Goal: Task Accomplishment & Management: Manage account settings

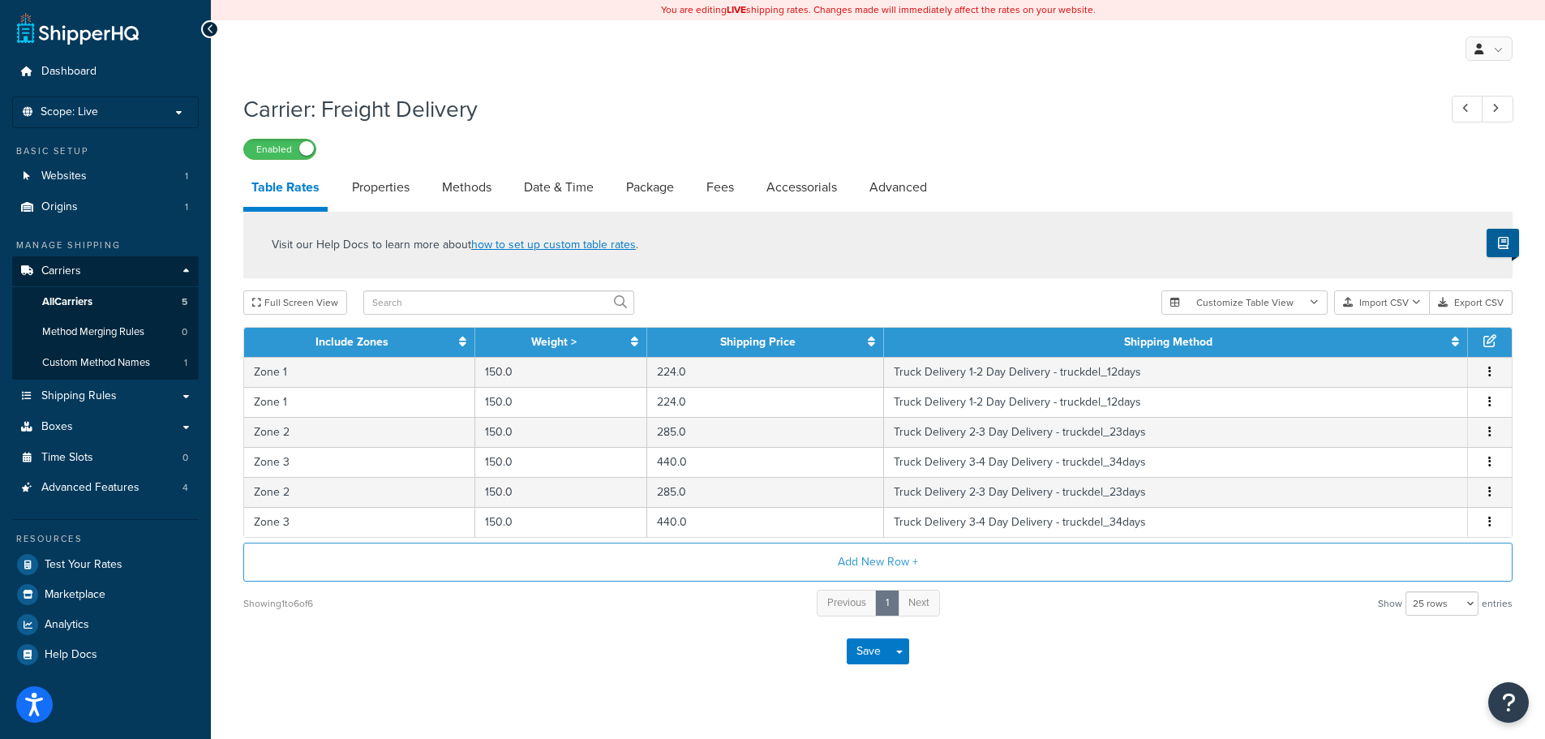
select select "25"
click at [391, 191] on link "Properties" at bounding box center [381, 187] width 74 height 39
select select "HIGHEST"
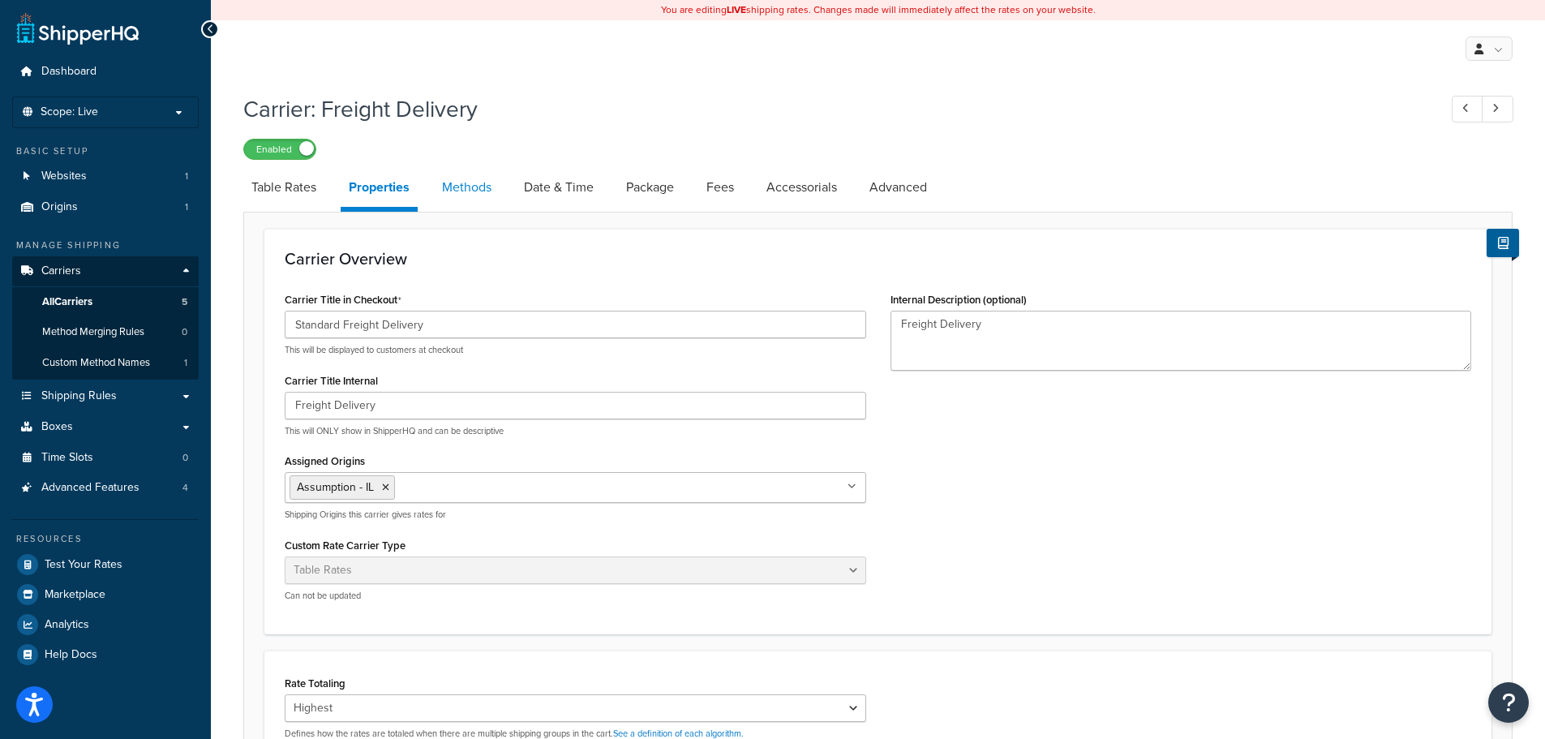
click at [460, 183] on link "Methods" at bounding box center [467, 187] width 66 height 39
select select "25"
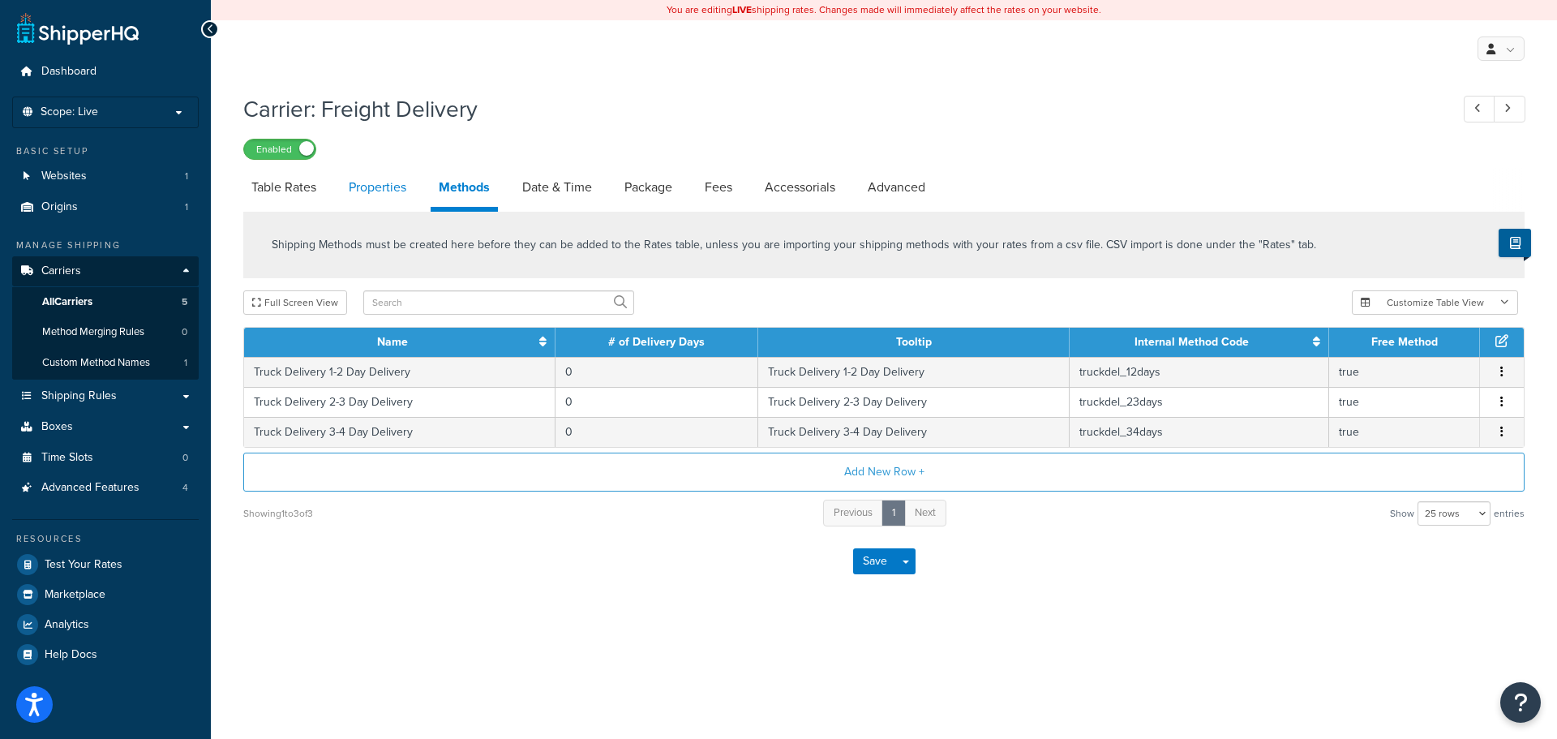
click at [385, 182] on link "Properties" at bounding box center [378, 187] width 74 height 39
select select "HIGHEST"
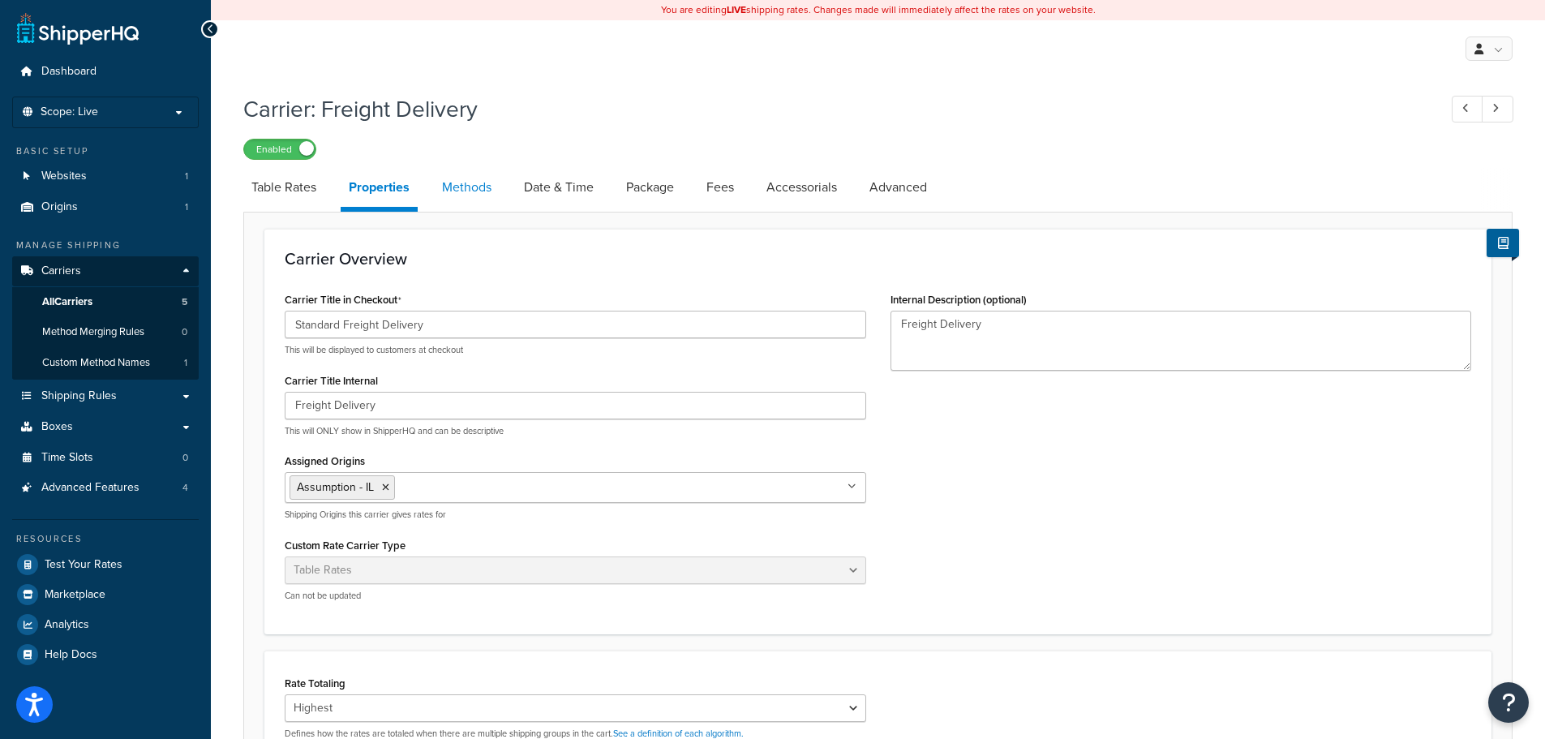
click at [454, 195] on link "Methods" at bounding box center [467, 187] width 66 height 39
select select "25"
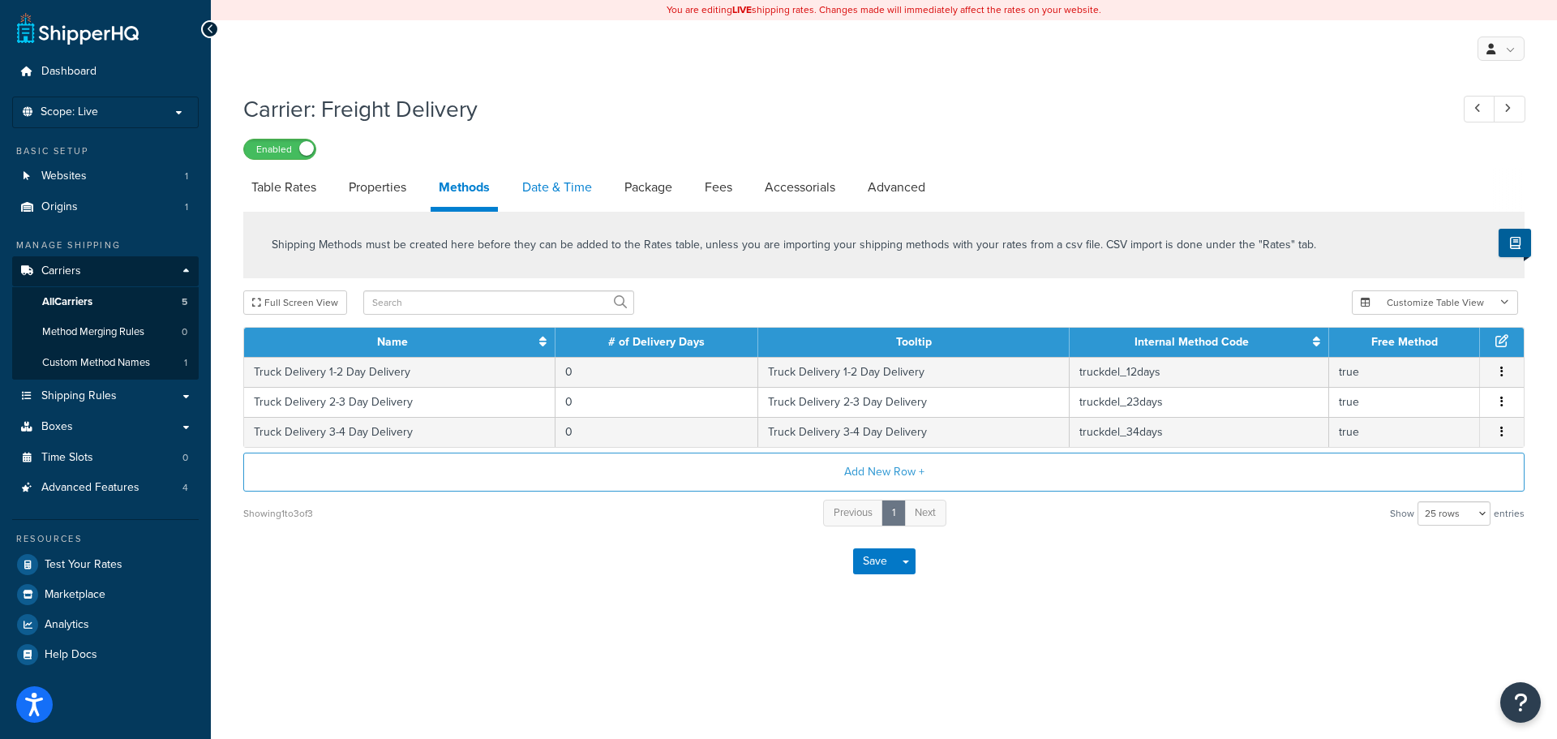
click at [580, 193] on link "Date & Time" at bounding box center [557, 187] width 86 height 39
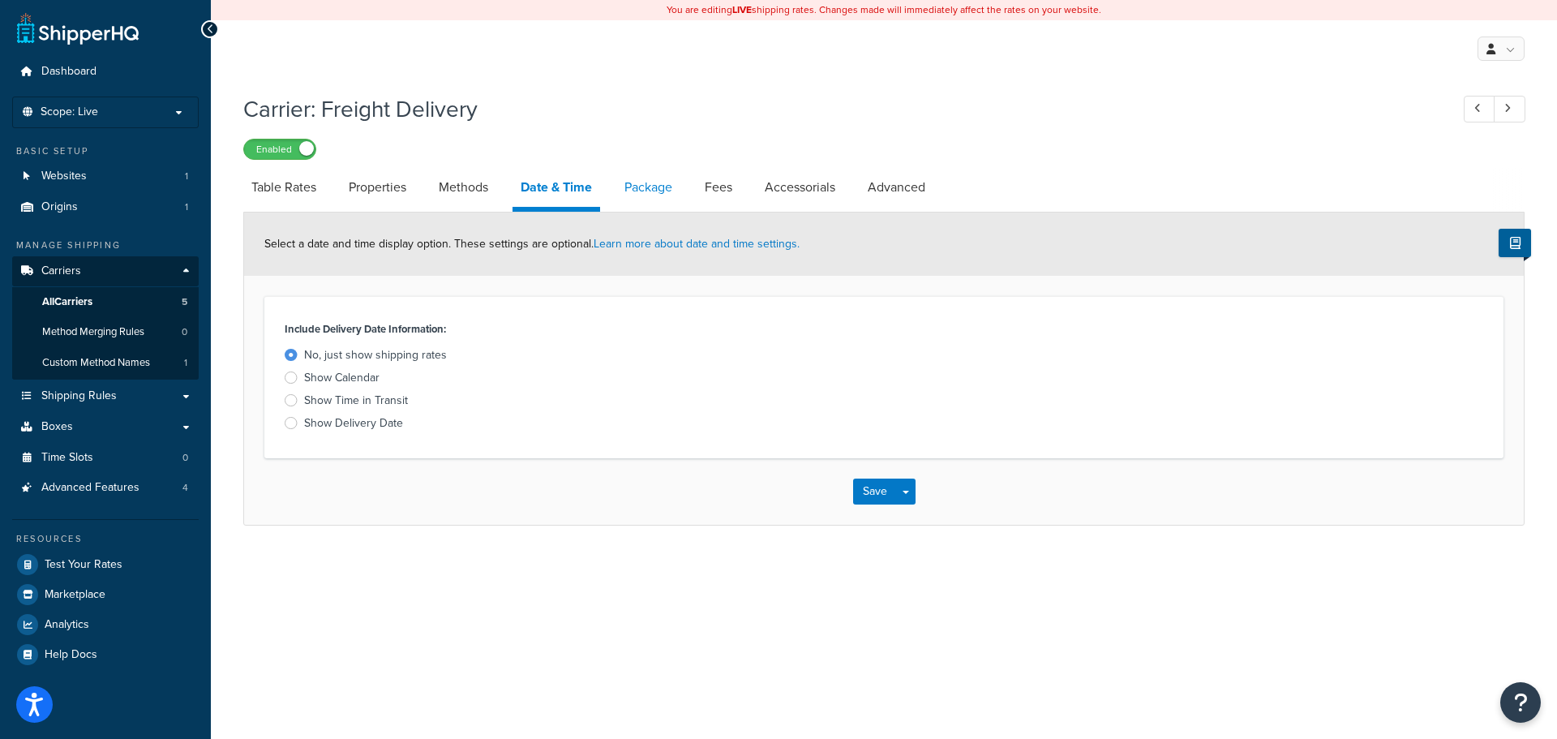
click at [633, 182] on link "Package" at bounding box center [648, 187] width 64 height 39
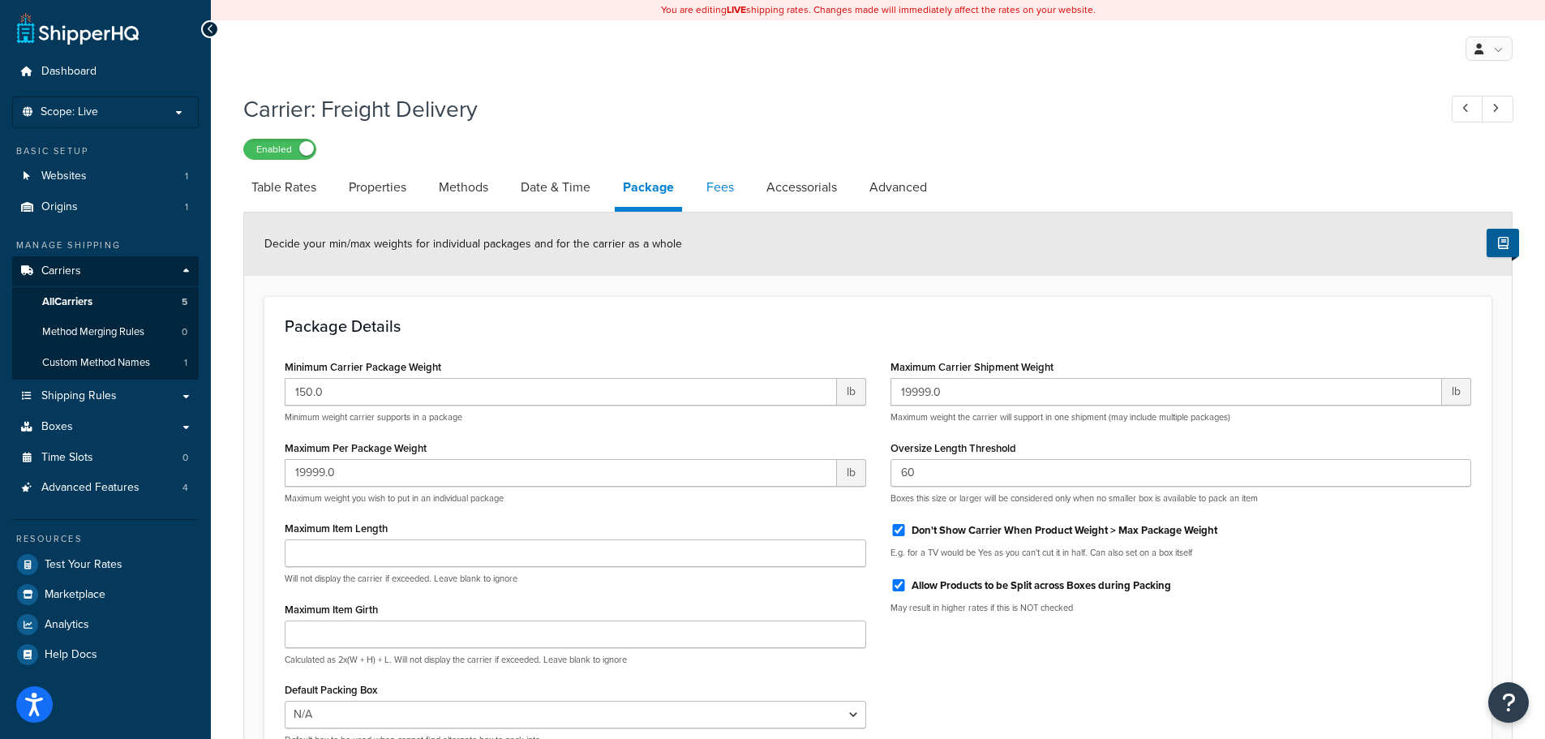
click at [723, 188] on link "Fees" at bounding box center [720, 187] width 44 height 39
select select "AFTER"
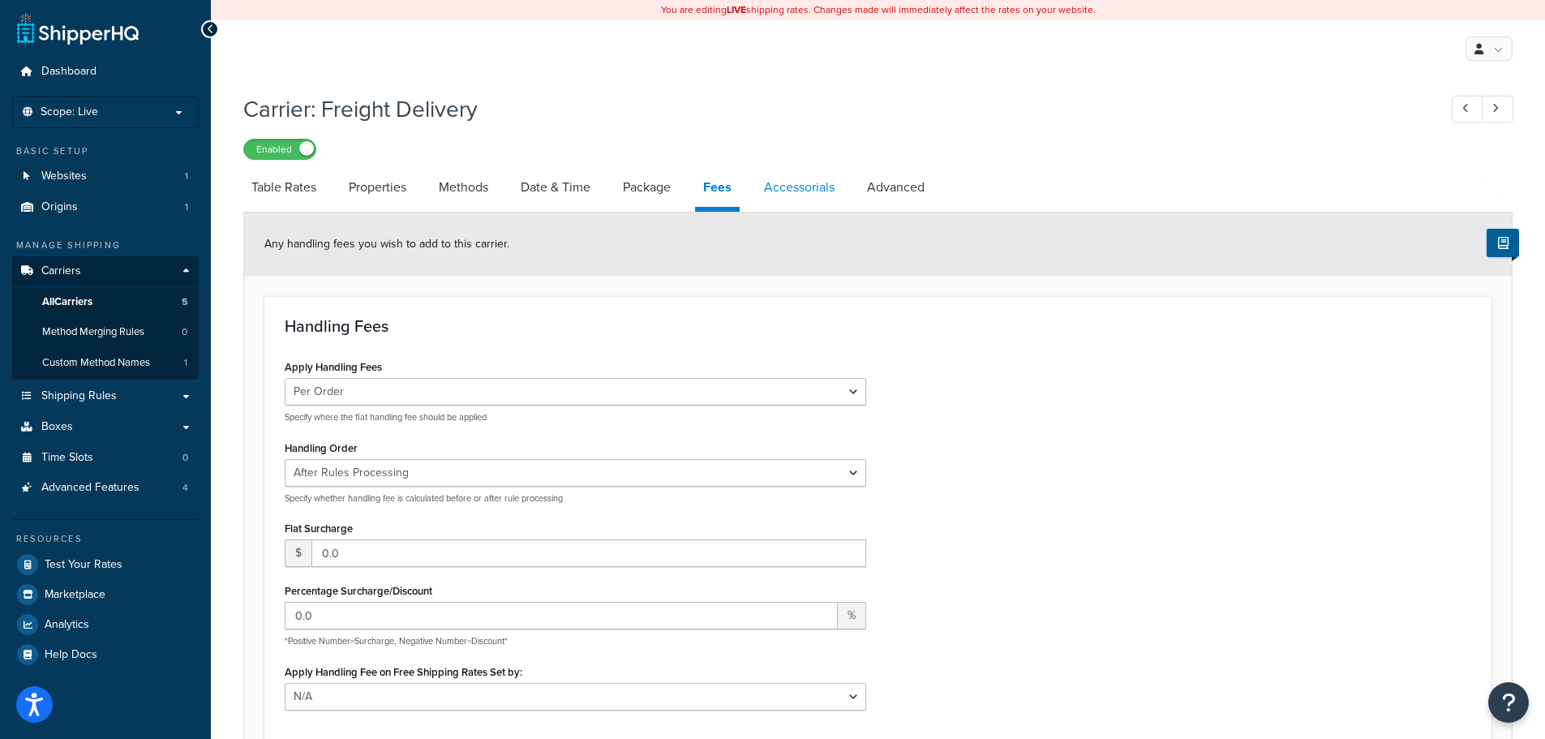
click at [793, 191] on link "Accessorials" at bounding box center [799, 187] width 87 height 39
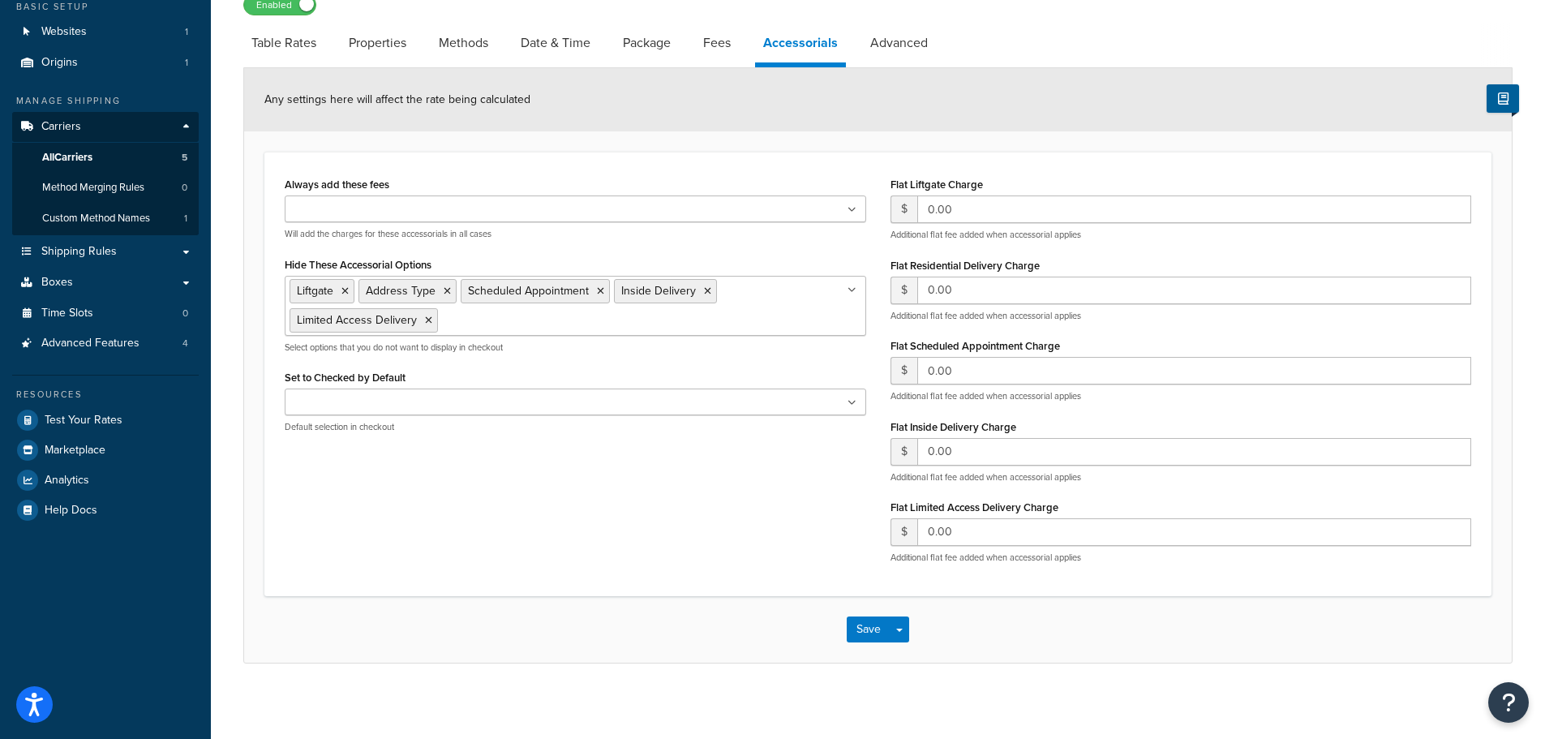
scroll to position [150, 0]
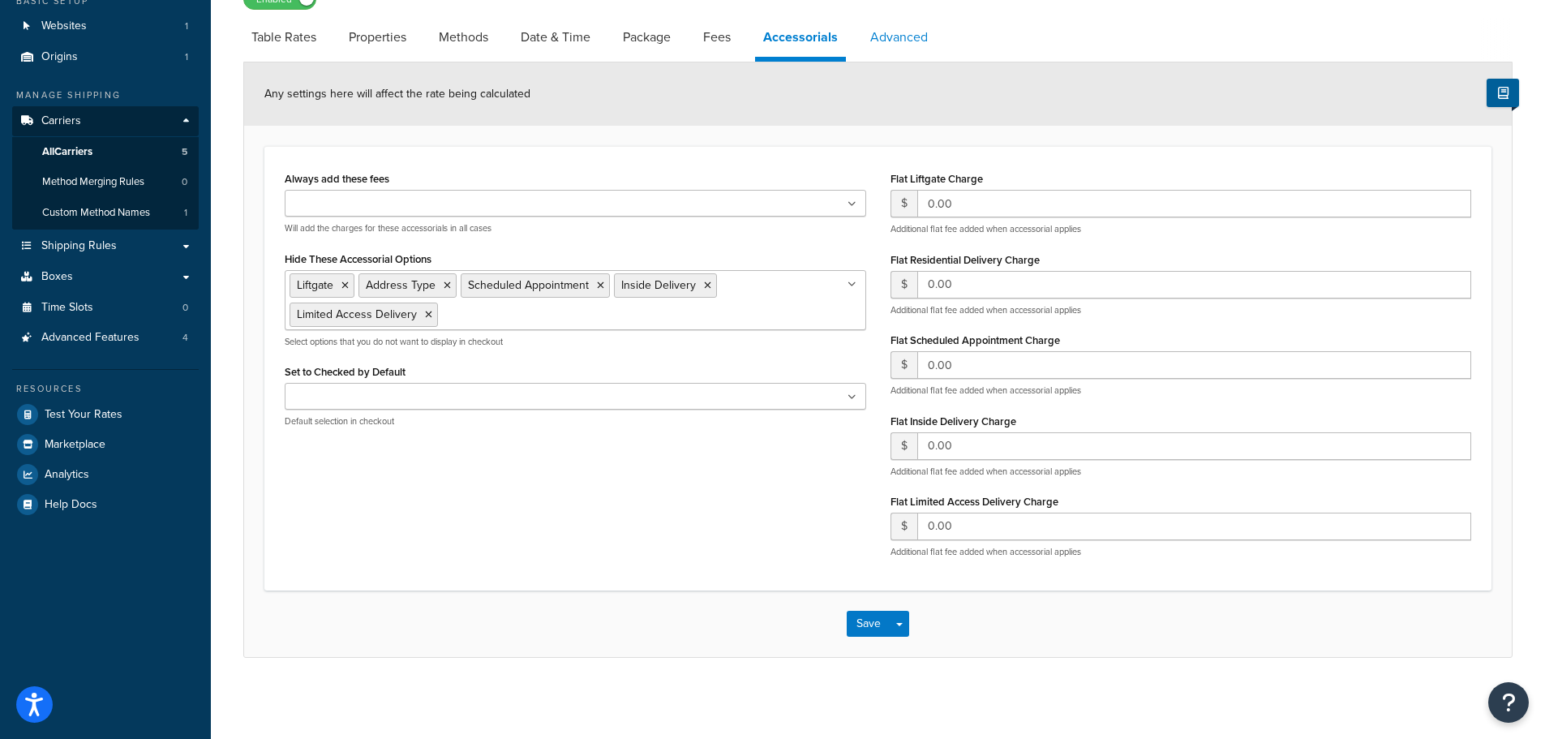
click at [909, 44] on link "Advanced" at bounding box center [899, 37] width 74 height 39
select select "false"
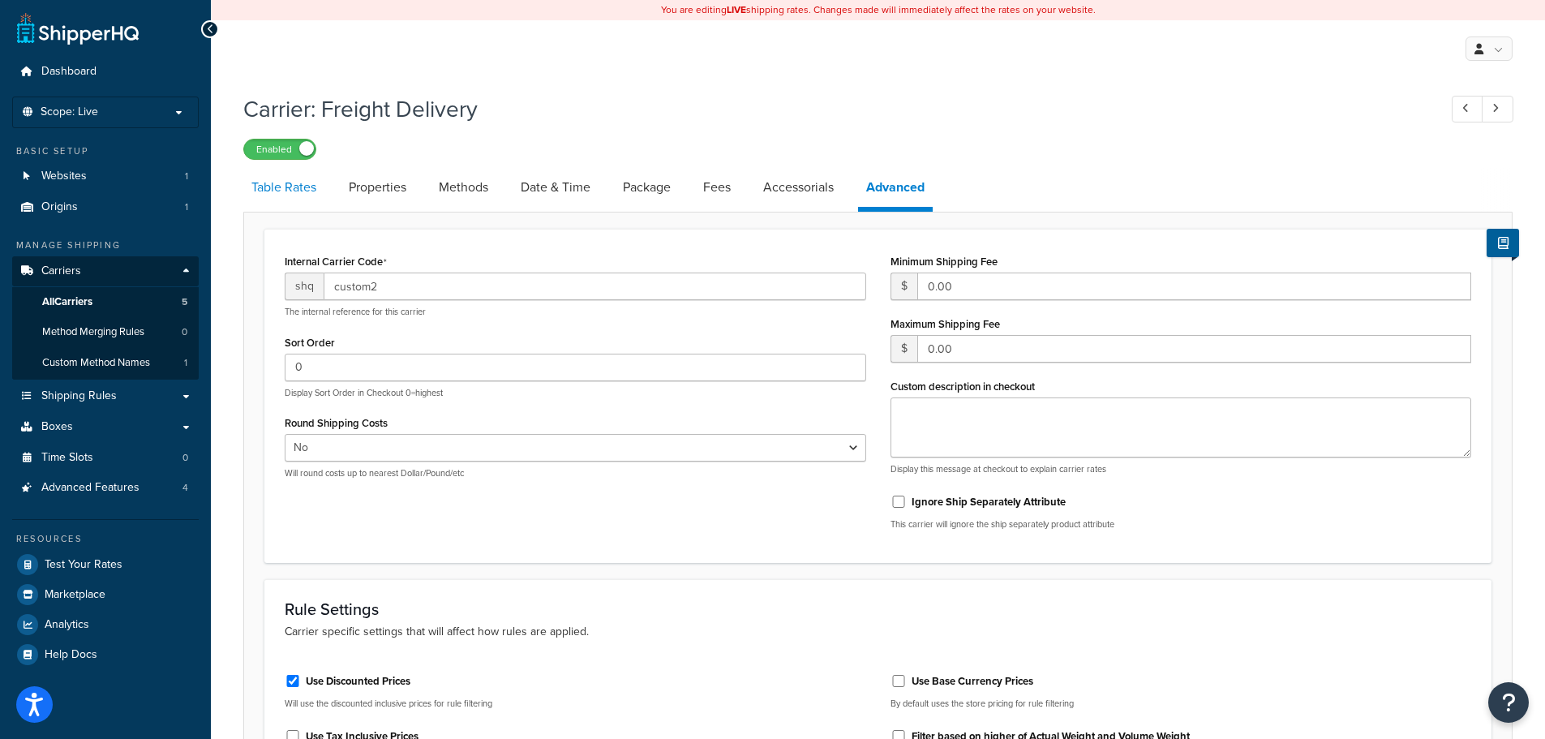
click at [284, 183] on link "Table Rates" at bounding box center [283, 187] width 81 height 39
select select "25"
